Goal: Information Seeking & Learning: Learn about a topic

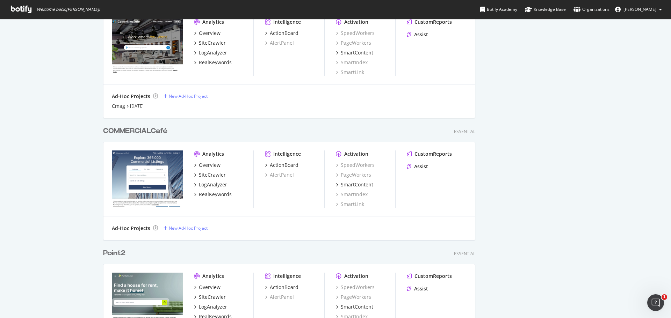
scroll to position [454, 0]
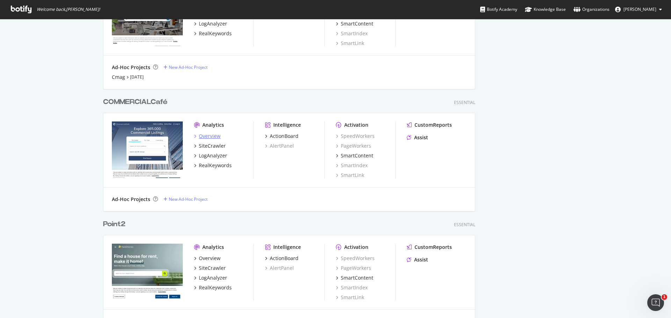
click at [211, 136] on div "Overview" at bounding box center [210, 136] width 22 height 7
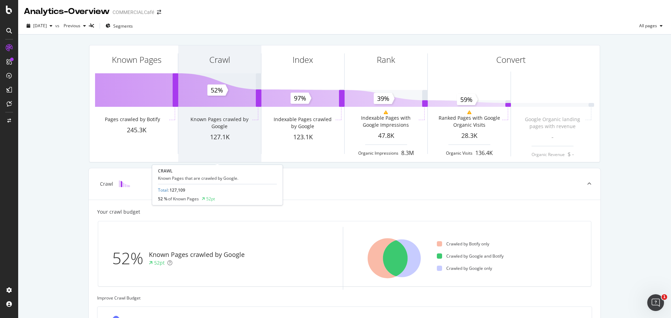
click at [243, 93] on div "Crawl" at bounding box center [219, 72] width 83 height 54
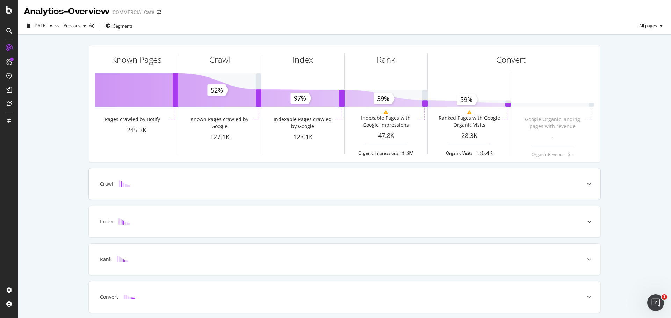
click at [408, 186] on div "Crawl" at bounding box center [334, 184] width 484 height 7
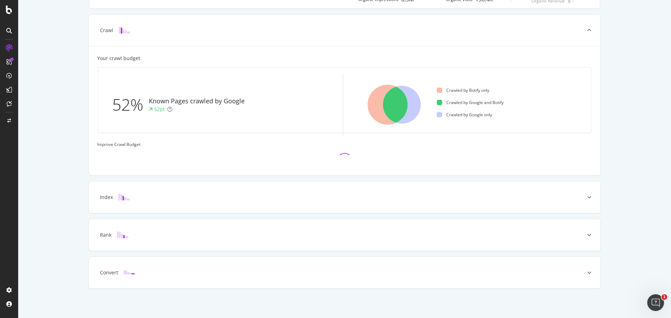
scroll to position [154, 0]
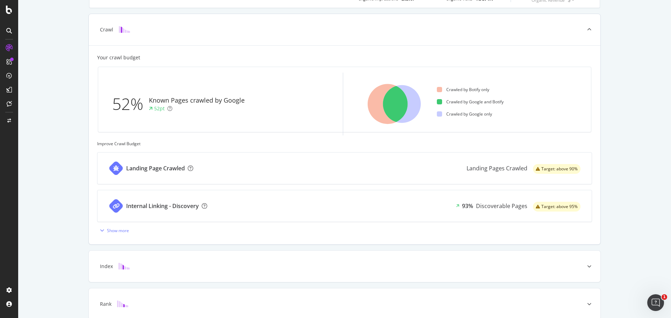
click at [538, 170] on div "Target: above 90%" at bounding box center [557, 169] width 48 height 10
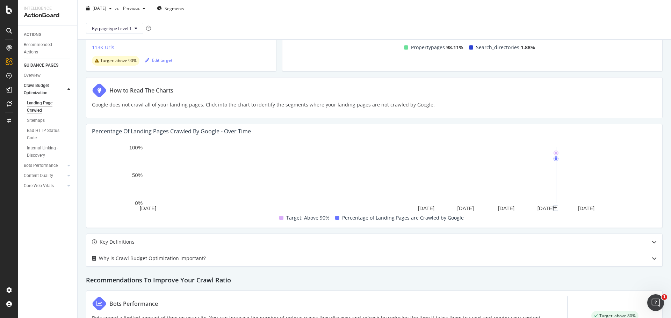
scroll to position [105, 0]
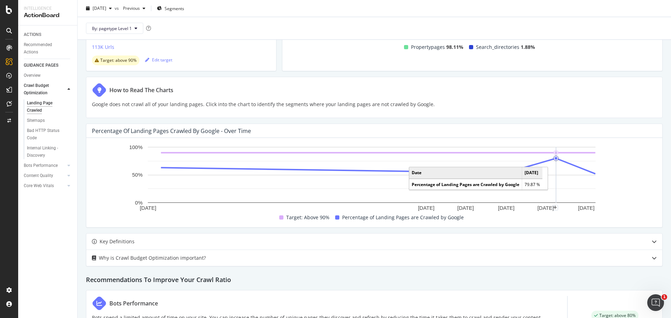
click at [557, 159] on circle "A chart." at bounding box center [555, 158] width 5 height 5
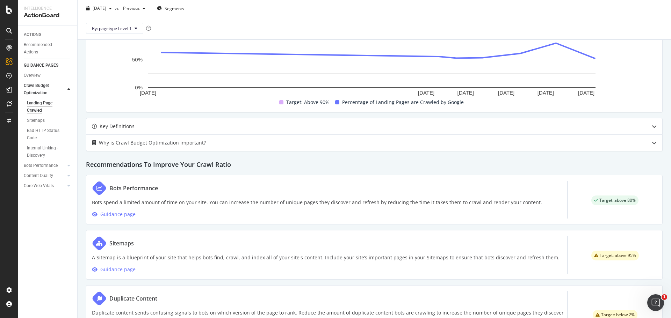
scroll to position [218, 0]
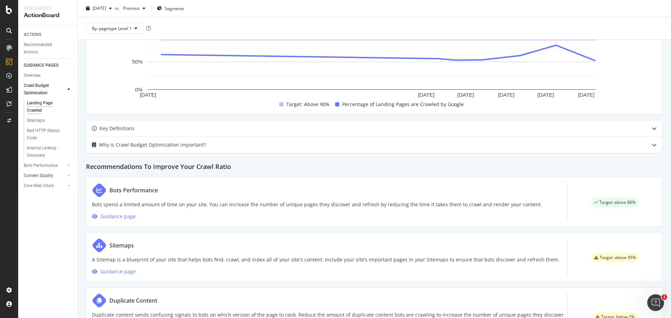
drag, startPoint x: 64, startPoint y: 165, endPoint x: 63, endPoint y: 170, distance: 5.0
click at [64, 165] on div at bounding box center [61, 165] width 7 height 7
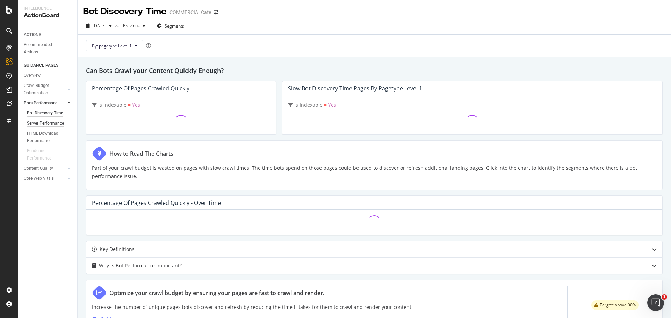
click at [61, 124] on div "Server Performance" at bounding box center [45, 123] width 37 height 7
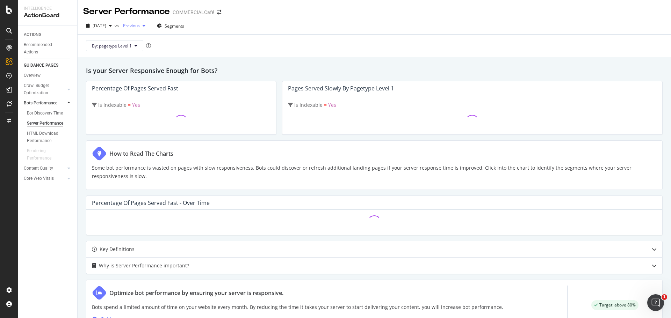
click at [139, 24] on span "Previous" at bounding box center [130, 26] width 20 height 6
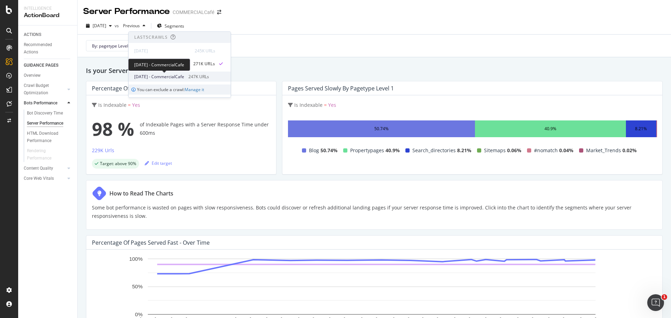
click at [167, 75] on span "2025 Jul. 9th - CommercialCafe" at bounding box center [159, 77] width 50 height 6
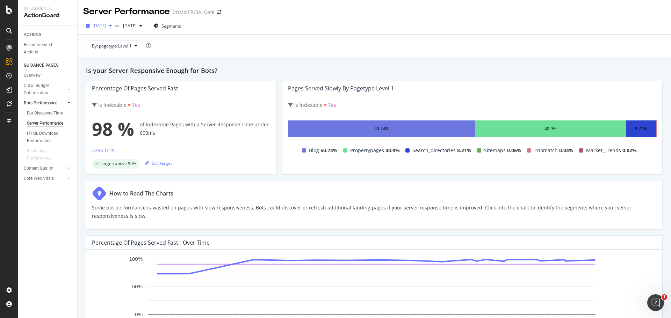
click at [106, 23] on span "[DATE]" at bounding box center [100, 26] width 14 height 6
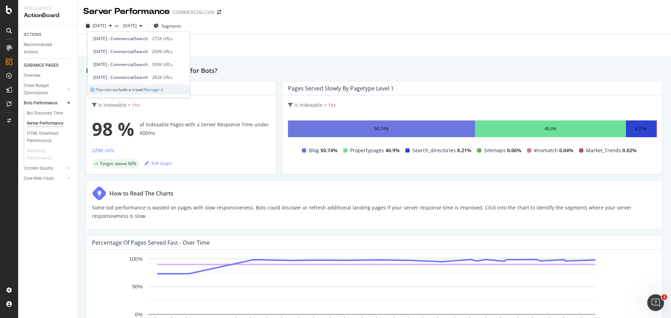
click at [83, 214] on div "Is your Server Responsive Enough for Bots? Percentage of Pages Served Fast Is I…" at bounding box center [374, 274] width 593 height 435
click at [118, 44] on span "By: pagetype Level 1" at bounding box center [112, 46] width 40 height 6
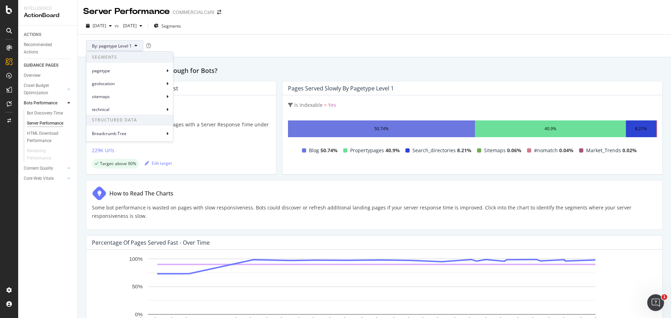
click at [343, 42] on div "By: pagetype Level 1" at bounding box center [374, 46] width 582 height 22
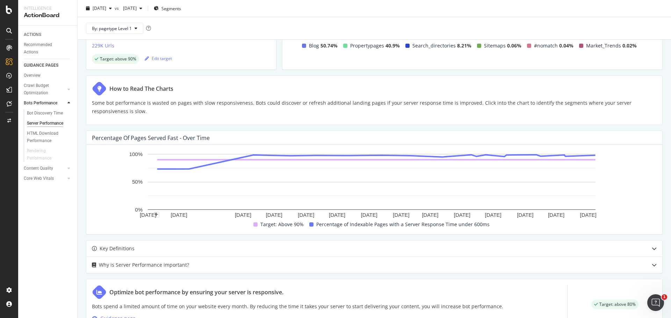
scroll to position [202, 0]
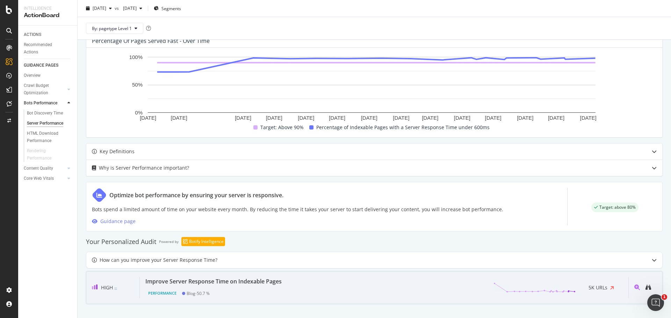
click at [184, 284] on div "Improve Server Response Time on Indexable Pages" at bounding box center [213, 281] width 136 height 8
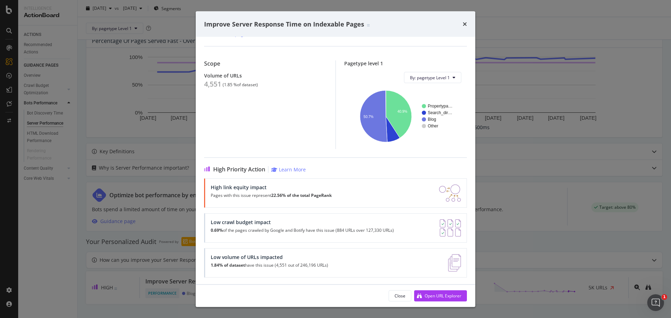
scroll to position [50, 0]
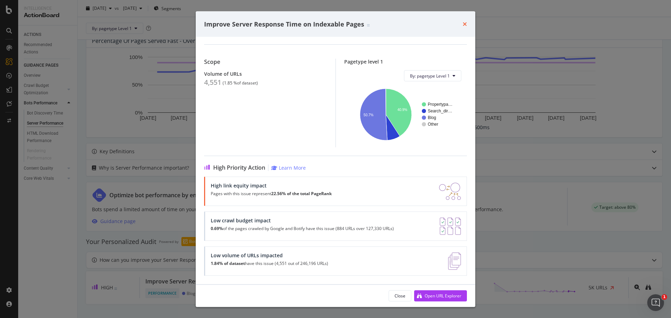
click at [463, 25] on icon "times" at bounding box center [464, 24] width 4 height 6
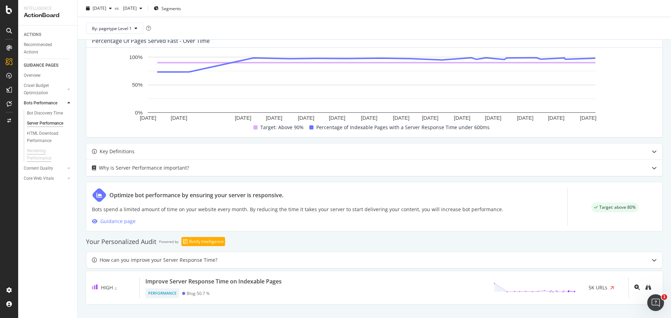
drag, startPoint x: 53, startPoint y: 136, endPoint x: 46, endPoint y: 157, distance: 22.2
click at [53, 136] on div "HTML Download Performance" at bounding box center [47, 137] width 41 height 15
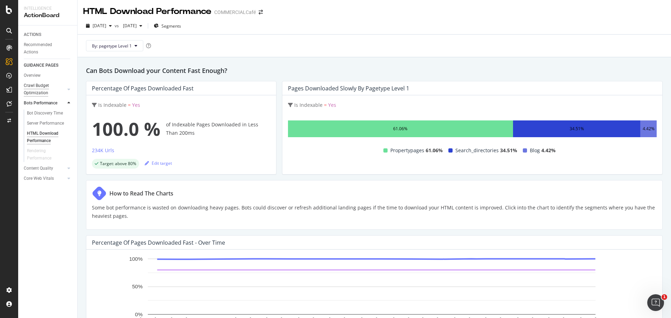
click at [47, 83] on div "Crawl Budget Optimization" at bounding box center [42, 89] width 37 height 15
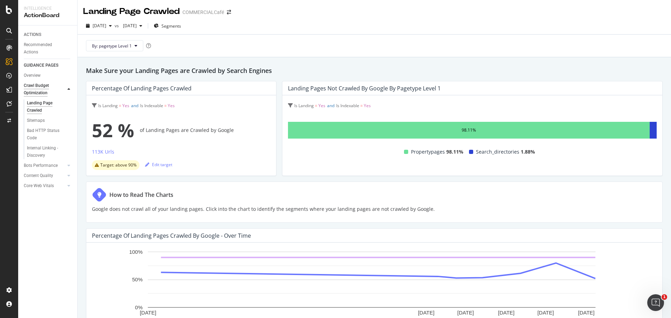
click at [42, 90] on div "Crawl Budget Optimization" at bounding box center [42, 89] width 36 height 15
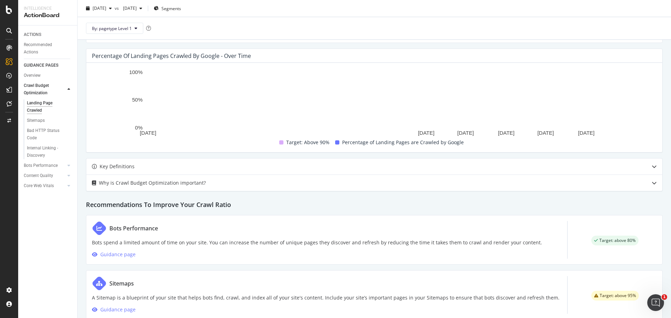
scroll to position [70, 0]
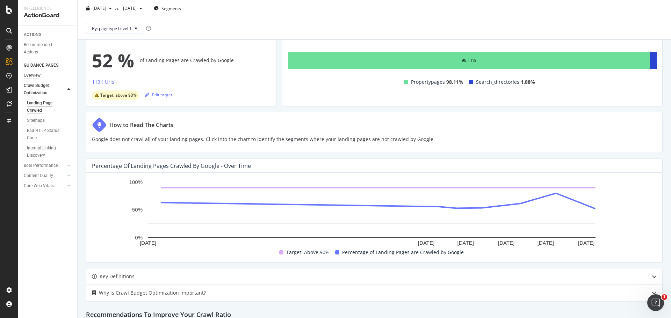
click at [37, 76] on div "Overview" at bounding box center [32, 75] width 17 height 7
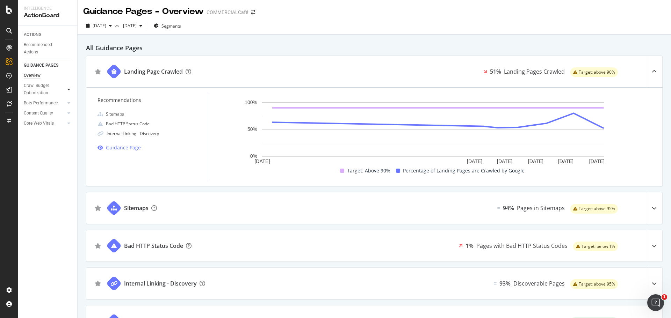
click at [71, 89] on div at bounding box center [68, 89] width 7 height 7
drag, startPoint x: 37, startPoint y: 130, endPoint x: 67, endPoint y: 137, distance: 30.8
click at [37, 130] on div "Bad HTTP Status Code" at bounding box center [46, 134] width 39 height 15
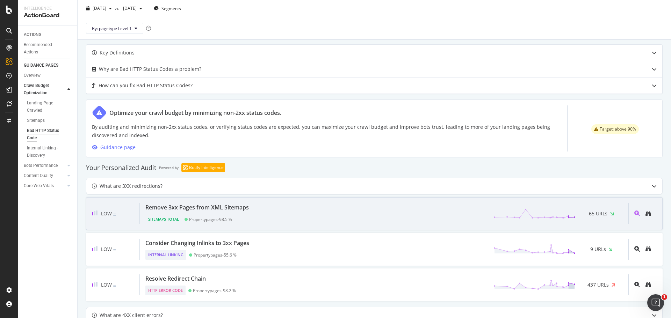
scroll to position [314, 0]
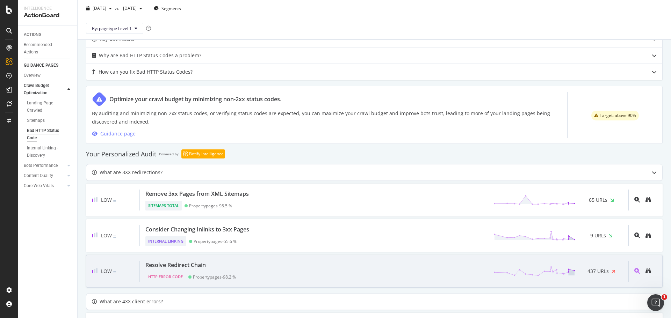
click at [274, 271] on div "Resolve Redirect Chain HTTP Error Code Propertypages - 98.2 % 437 URLs" at bounding box center [384, 271] width 488 height 21
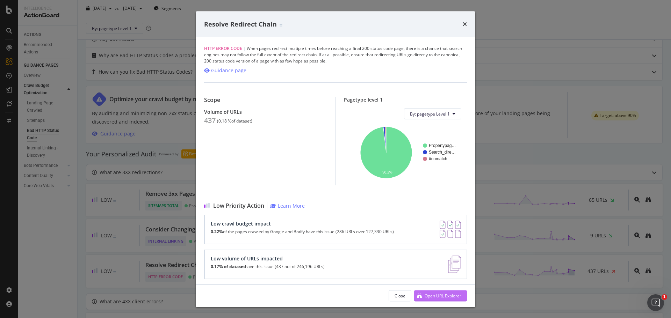
click at [443, 299] on div "Open URL Explorer" at bounding box center [437, 296] width 47 height 10
click at [461, 23] on div "Resolve Redirect Chain" at bounding box center [335, 24] width 263 height 9
click at [468, 25] on div "Resolve Redirect Chain" at bounding box center [335, 24] width 279 height 26
click at [463, 24] on icon "times" at bounding box center [464, 24] width 4 height 6
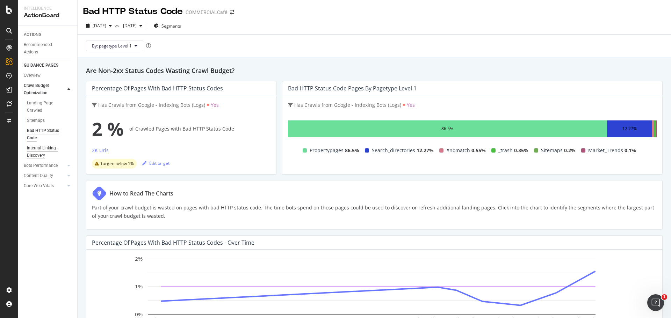
click at [42, 148] on div "Internal Linking - Discovery" at bounding box center [47, 152] width 40 height 15
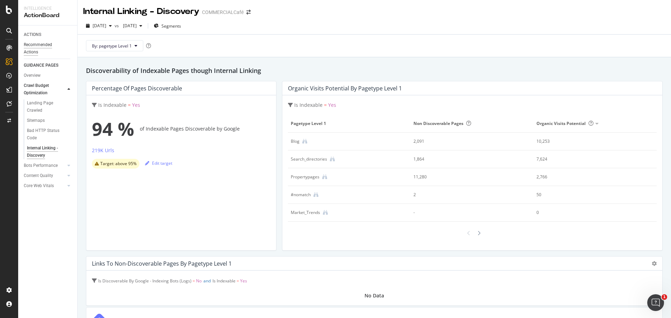
click at [43, 44] on div "Recommended Actions" at bounding box center [45, 48] width 42 height 15
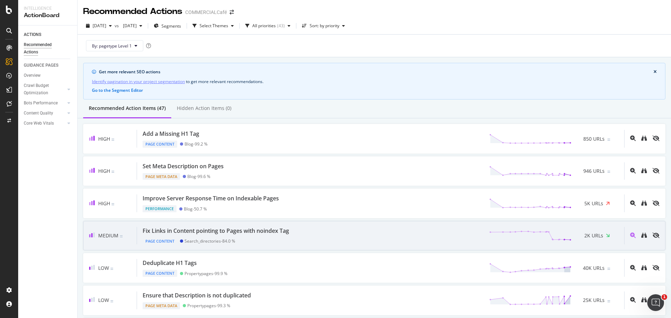
click at [271, 230] on div "Fix Links in Content pointing to Pages with noindex Tag" at bounding box center [216, 231] width 146 height 8
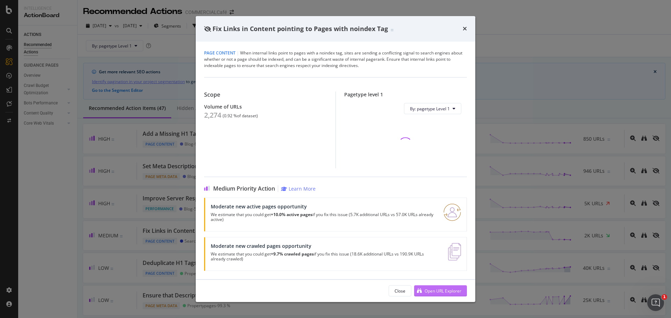
click at [435, 291] on div "Open URL Explorer" at bounding box center [442, 291] width 37 height 6
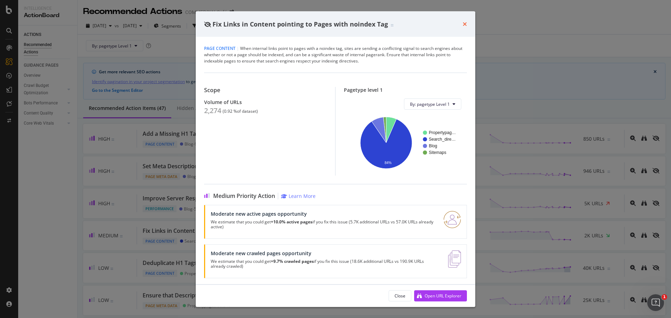
click at [466, 22] on icon "times" at bounding box center [464, 24] width 4 height 6
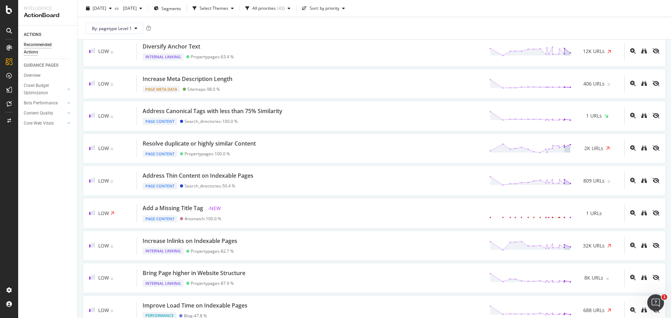
scroll to position [314, 0]
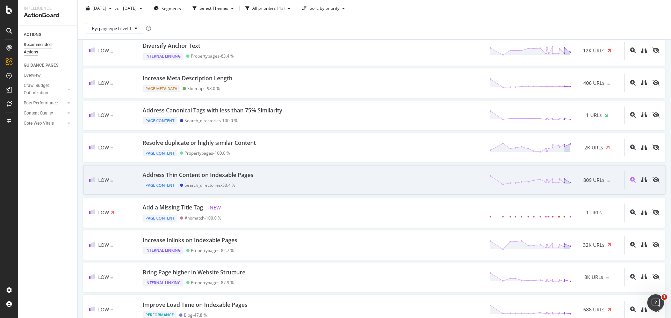
click at [330, 180] on div "Address Thin Content on Indexable Pages Page Content Search_directories - 50.4 …" at bounding box center [380, 180] width 487 height 18
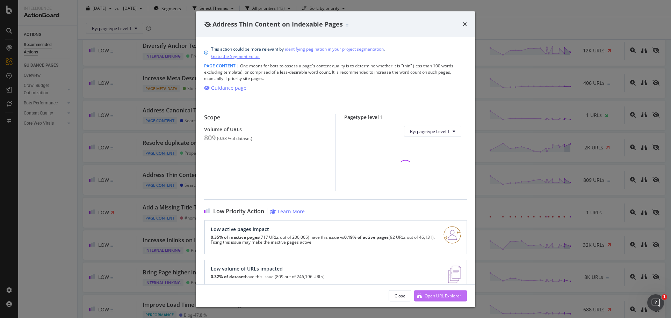
click at [450, 297] on div "Open URL Explorer" at bounding box center [442, 296] width 37 height 6
click at [464, 22] on icon "times" at bounding box center [464, 24] width 4 height 6
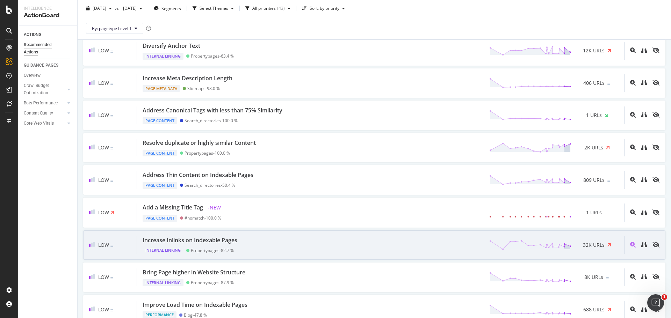
click at [267, 247] on div "Increase Inlinks on Indexable Pages Internal Linking Propertypages - 82.7 % 32K…" at bounding box center [380, 245] width 487 height 18
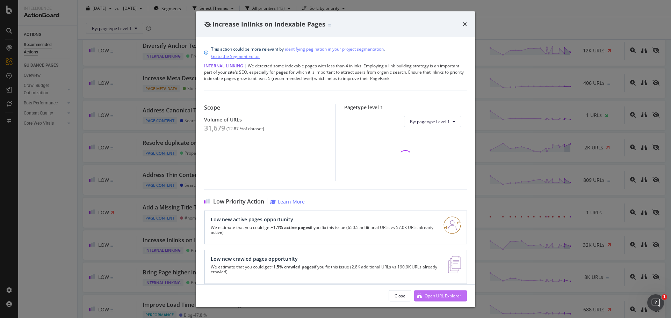
click at [453, 295] on div "Open URL Explorer" at bounding box center [442, 296] width 37 height 6
click at [463, 25] on icon "times" at bounding box center [464, 24] width 4 height 6
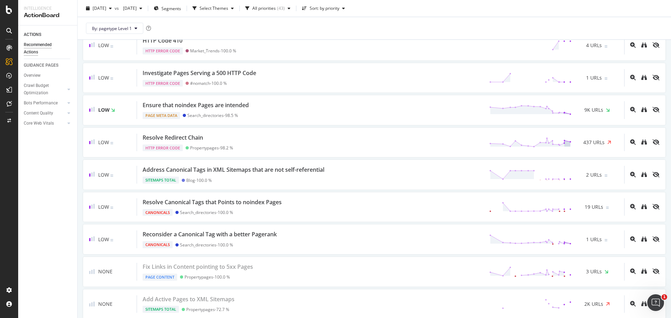
scroll to position [1353, 0]
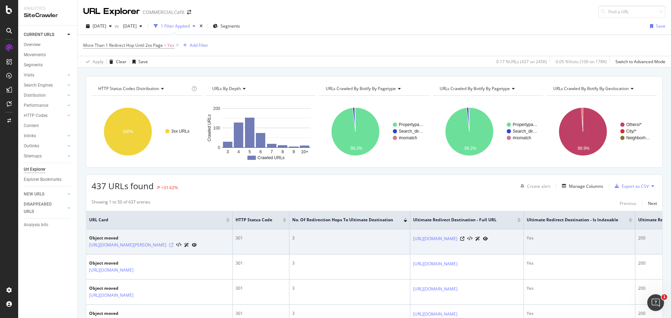
click at [173, 247] on icon at bounding box center [171, 245] width 4 height 4
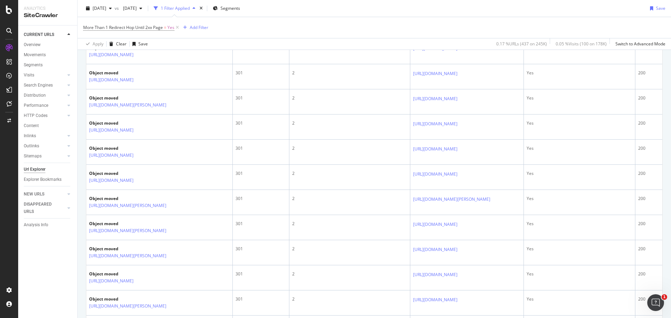
scroll to position [489, 0]
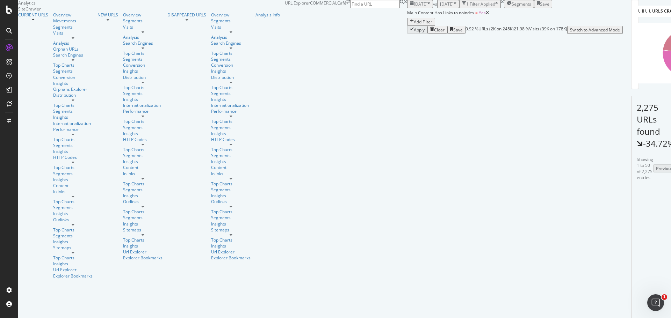
scroll to position [140, 0]
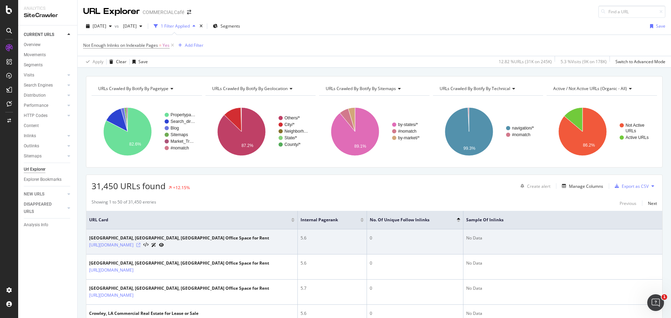
click at [140, 244] on icon at bounding box center [138, 245] width 4 height 4
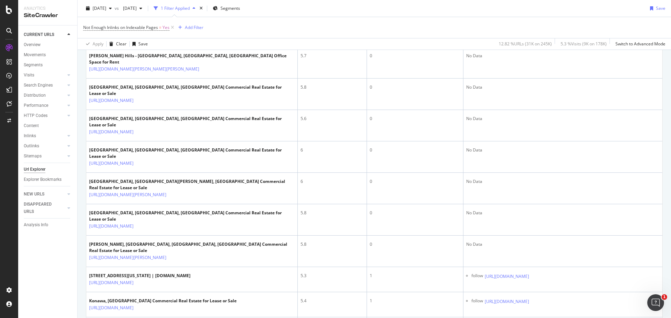
scroll to position [419, 0]
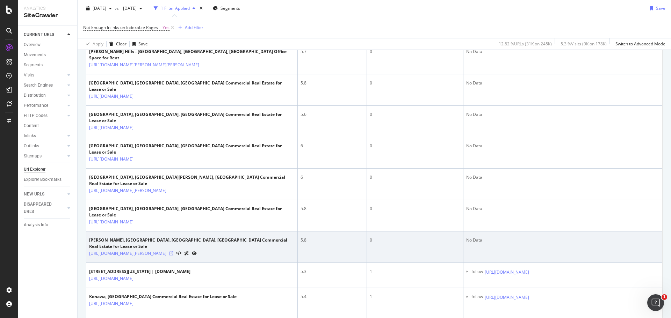
click at [173, 251] on icon at bounding box center [171, 253] width 4 height 4
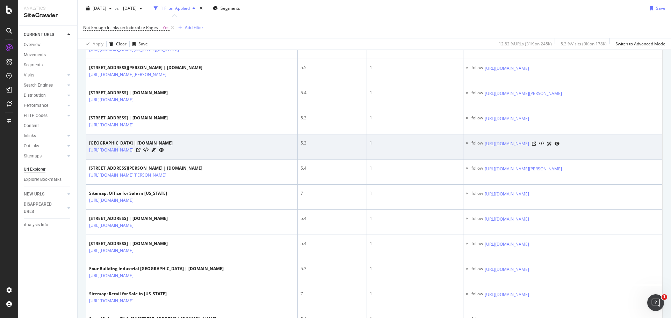
scroll to position [734, 0]
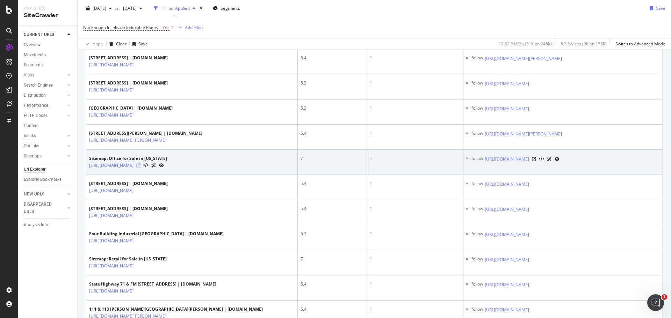
click at [140, 168] on icon at bounding box center [138, 165] width 4 height 4
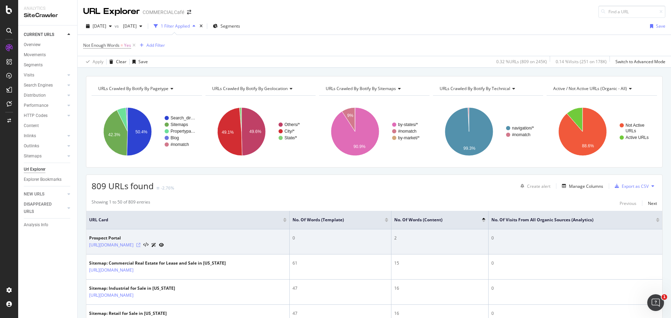
click at [140, 245] on icon at bounding box center [138, 245] width 4 height 4
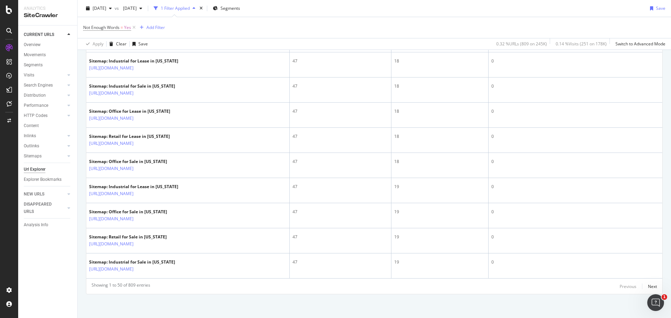
scroll to position [1209, 0]
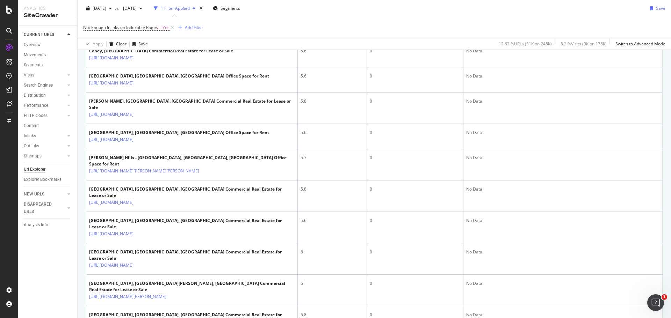
scroll to position [314, 0]
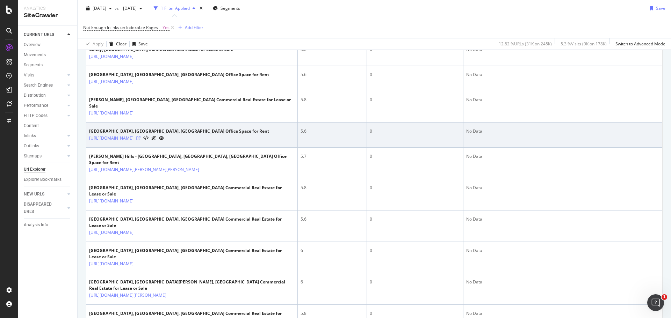
click at [140, 139] on icon at bounding box center [138, 138] width 4 height 4
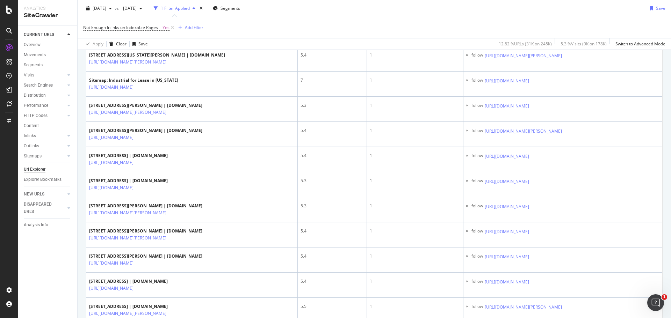
scroll to position [1257, 0]
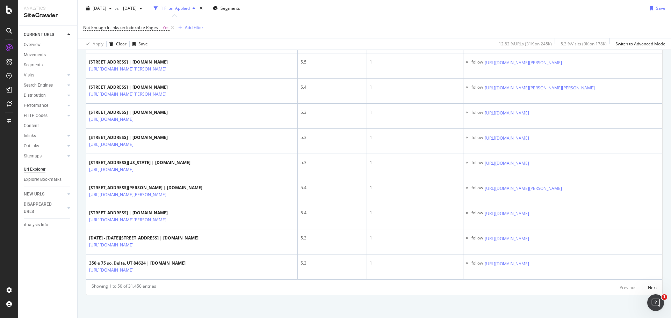
click at [168, 48] on div "[URL][DOMAIN_NAME]" at bounding box center [128, 43] width 79 height 7
